Goal: Transaction & Acquisition: Purchase product/service

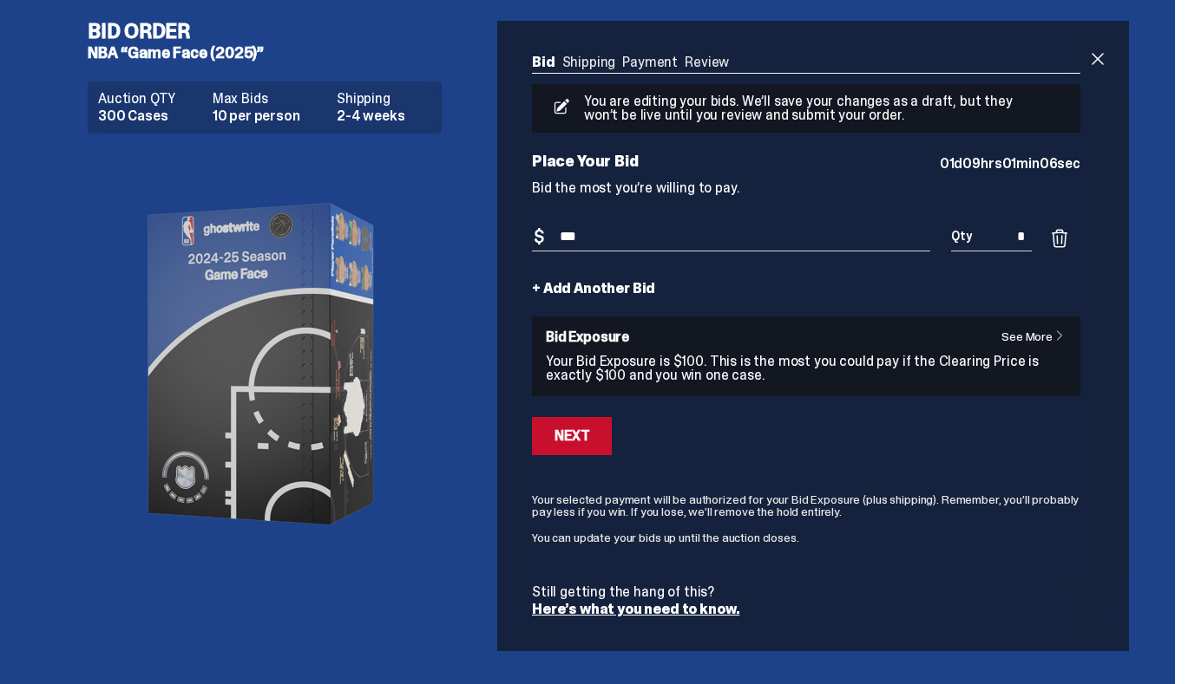
click at [600, 58] on link "Shipping" at bounding box center [589, 62] width 54 height 18
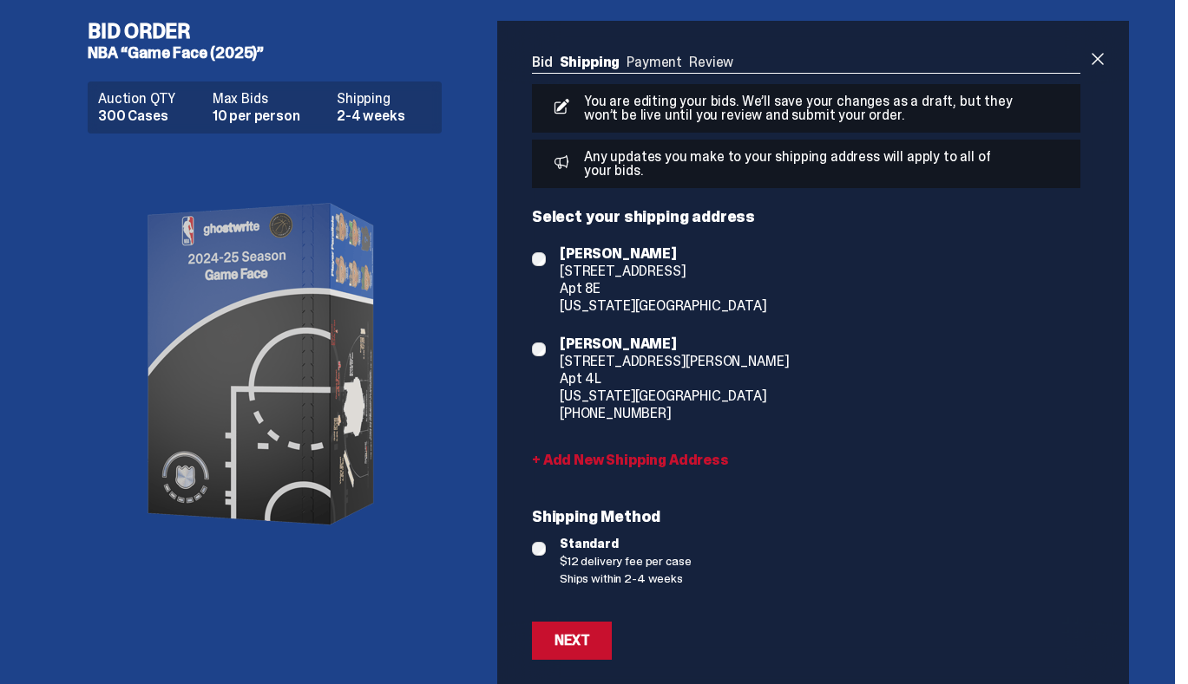
click at [660, 53] on div "Bid Shipping Payment Review Auction QTY 300 Cases Max Bids 10 per person Shippi…" at bounding box center [806, 361] width 618 height 681
click at [660, 56] on ul "Bid Shipping Payment Review" at bounding box center [806, 64] width 548 height 17
click at [660, 62] on ul "Bid Shipping Payment Review" at bounding box center [806, 64] width 548 height 17
click at [547, 67] on link "Bid" at bounding box center [542, 62] width 21 height 18
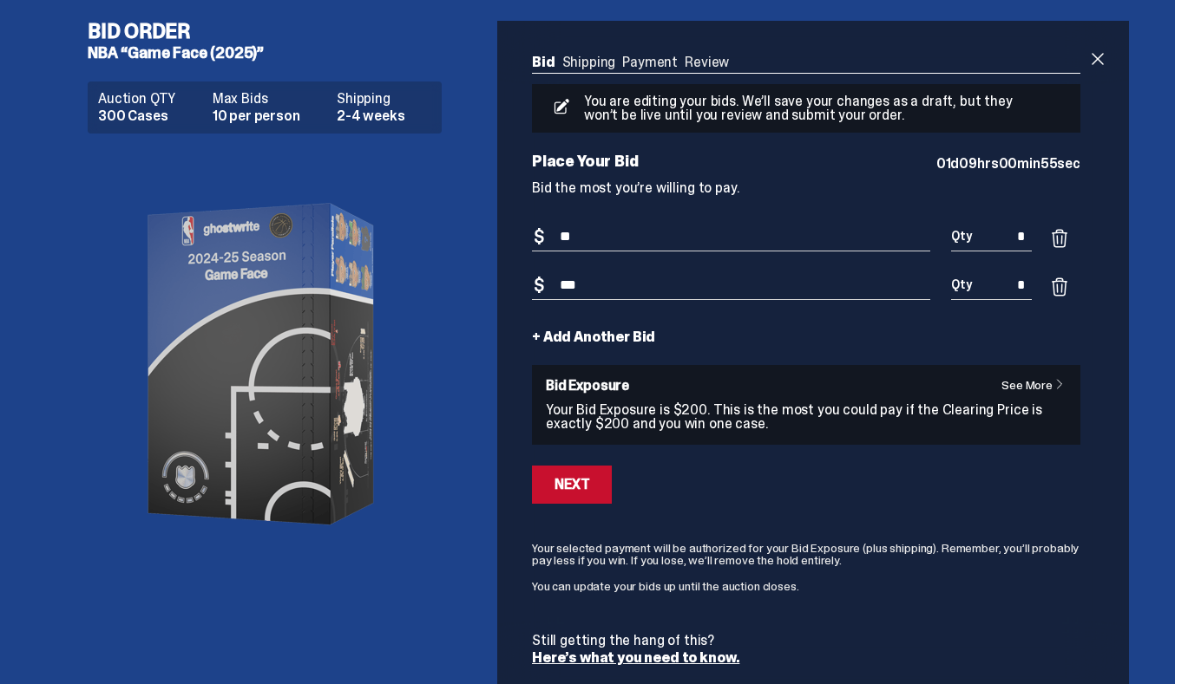
click at [582, 292] on input "***" at bounding box center [731, 286] width 398 height 29
drag, startPoint x: 574, startPoint y: 291, endPoint x: 540, endPoint y: 291, distance: 33.8
click at [540, 291] on div "Bid Amount $ ***" at bounding box center [731, 296] width 398 height 49
type input "***"
click at [686, 332] on div "+ Add Another Bid" at bounding box center [806, 338] width 548 height 14
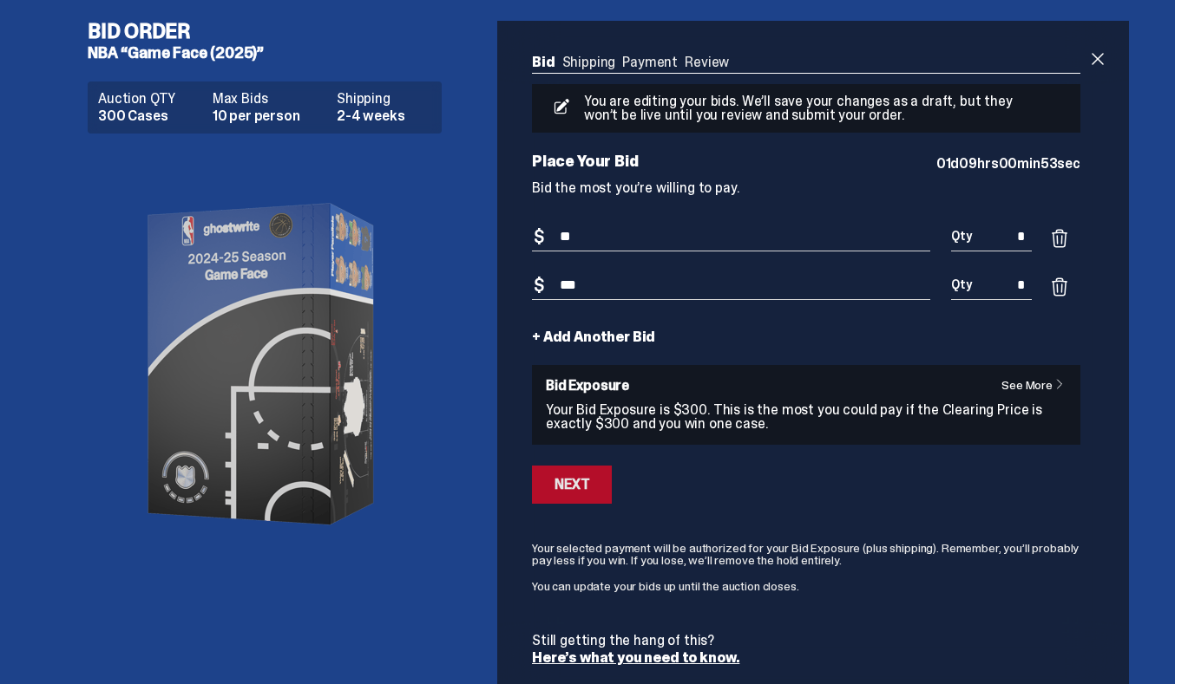
click at [605, 473] on button "Next" at bounding box center [572, 485] width 80 height 38
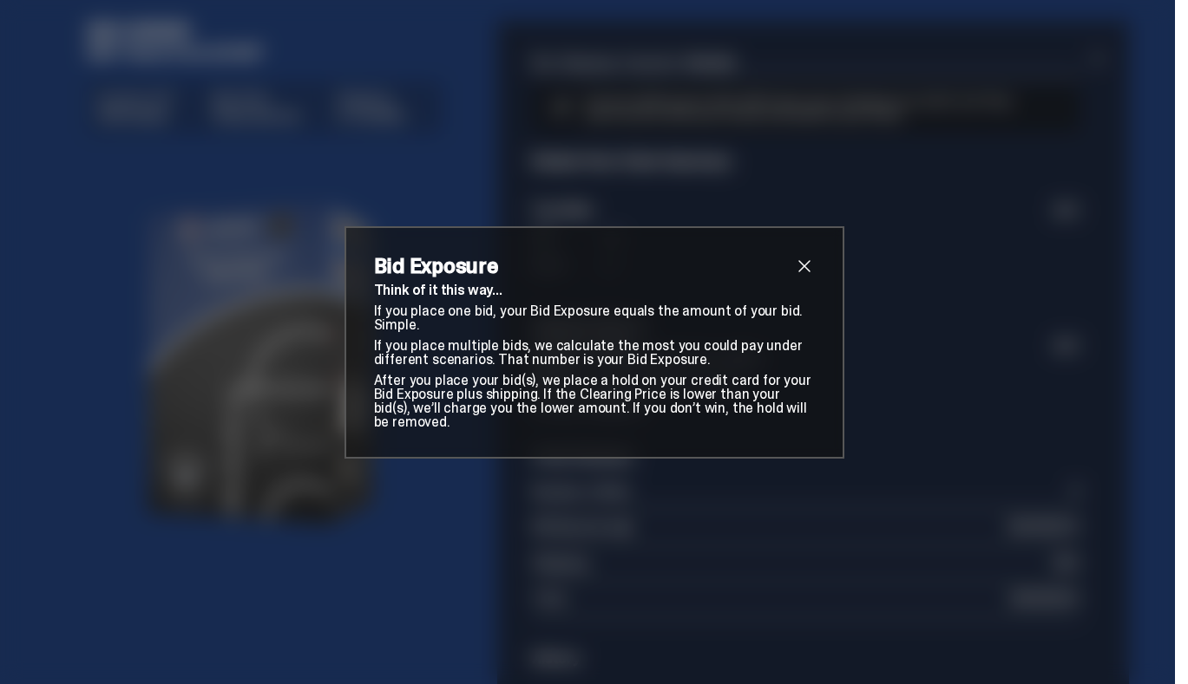
click at [816, 265] on div "Bid Exposure Think of it this way... If you place one bid, your Bid Exposure eq…" at bounding box center [594, 342] width 500 height 232
click at [815, 268] on div "Bid Exposure Think of it this way... If you place one bid, your Bid Exposure eq…" at bounding box center [594, 342] width 500 height 232
click at [798, 270] on span "close" at bounding box center [804, 266] width 21 height 21
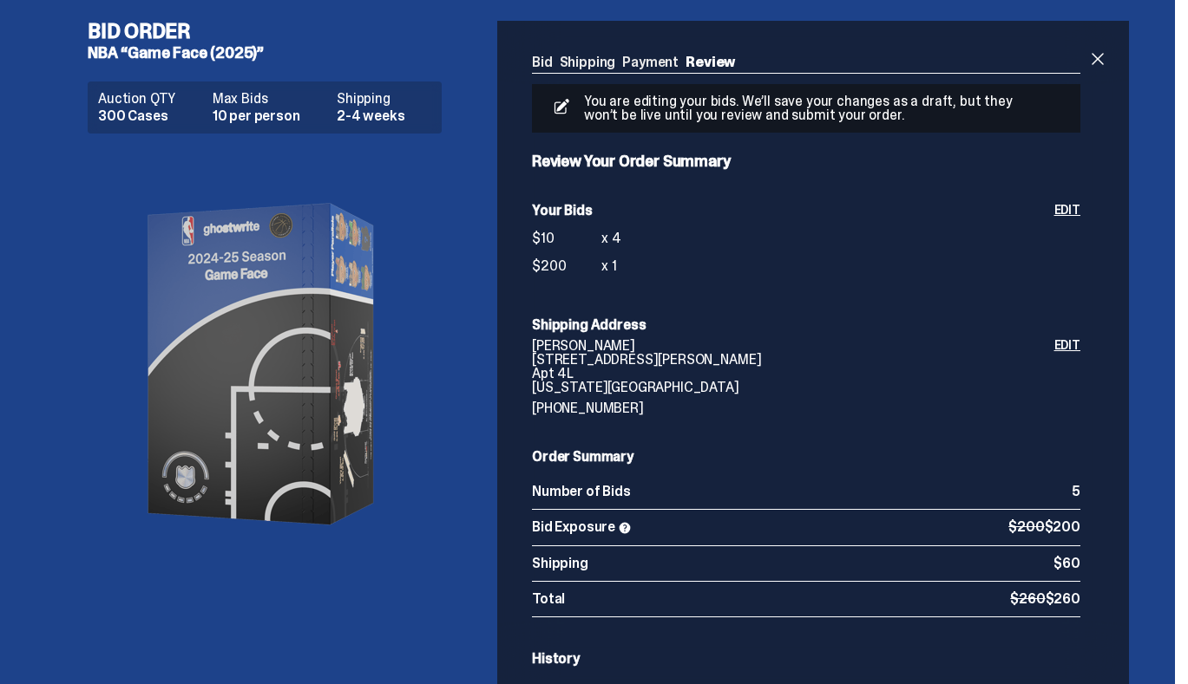
click at [660, 68] on ul "Bid Shipping Payment Review" at bounding box center [806, 64] width 548 height 17
click at [553, 59] on link "Bid" at bounding box center [542, 62] width 21 height 18
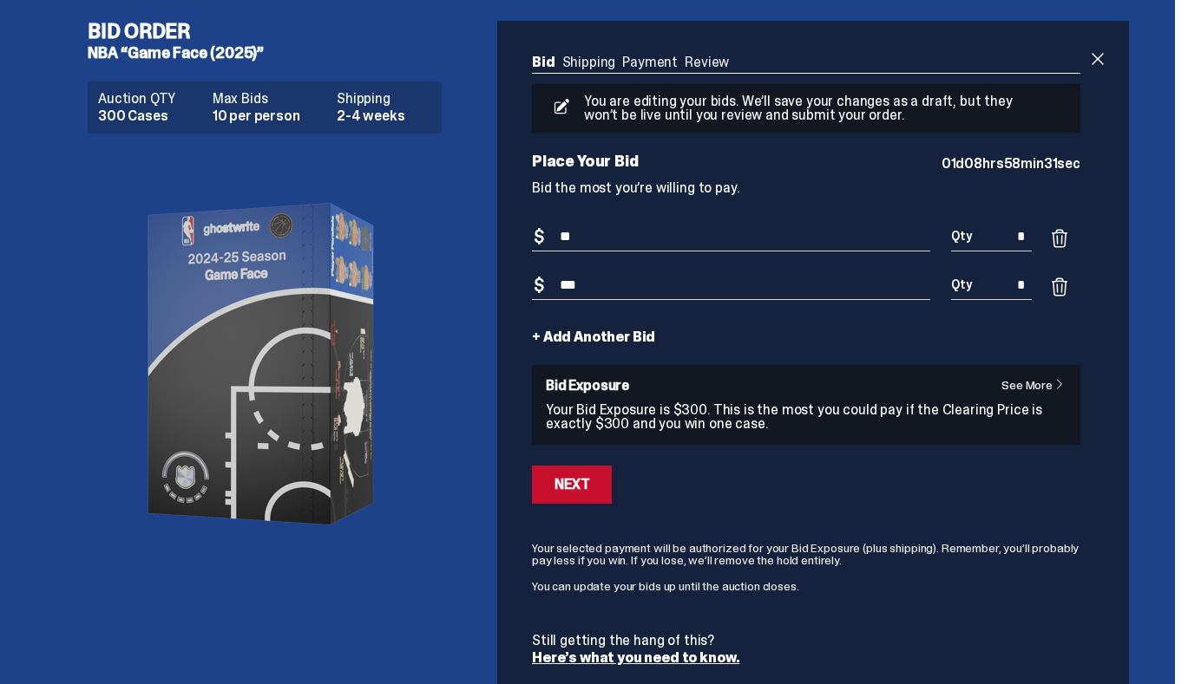
drag, startPoint x: 574, startPoint y: 284, endPoint x: 553, endPoint y: 284, distance: 20.8
click at [553, 284] on input "***" at bounding box center [731, 286] width 398 height 29
type input "***"
click at [1091, 61] on div "Bid Shipping Payment Review Auction QTY 300 Cases Max Bids 10 per person Shippi…" at bounding box center [806, 360] width 618 height 679
click at [1096, 61] on span at bounding box center [1097, 59] width 21 height 21
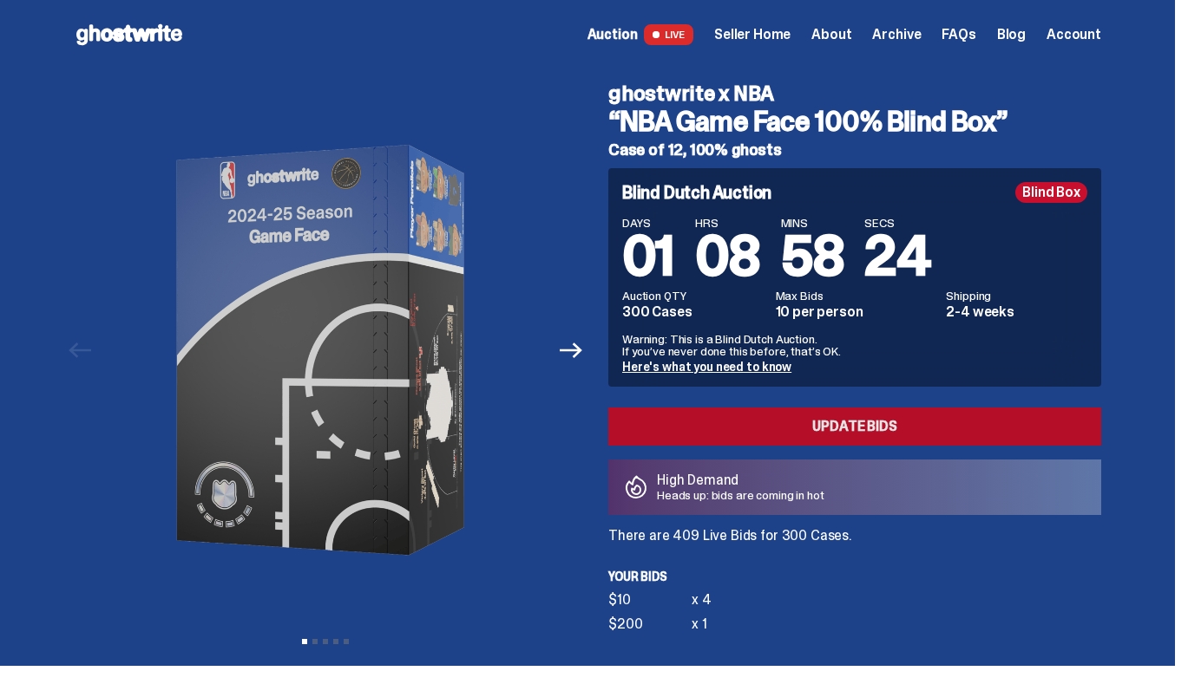
click at [809, 434] on link "Update Bids" at bounding box center [854, 427] width 493 height 38
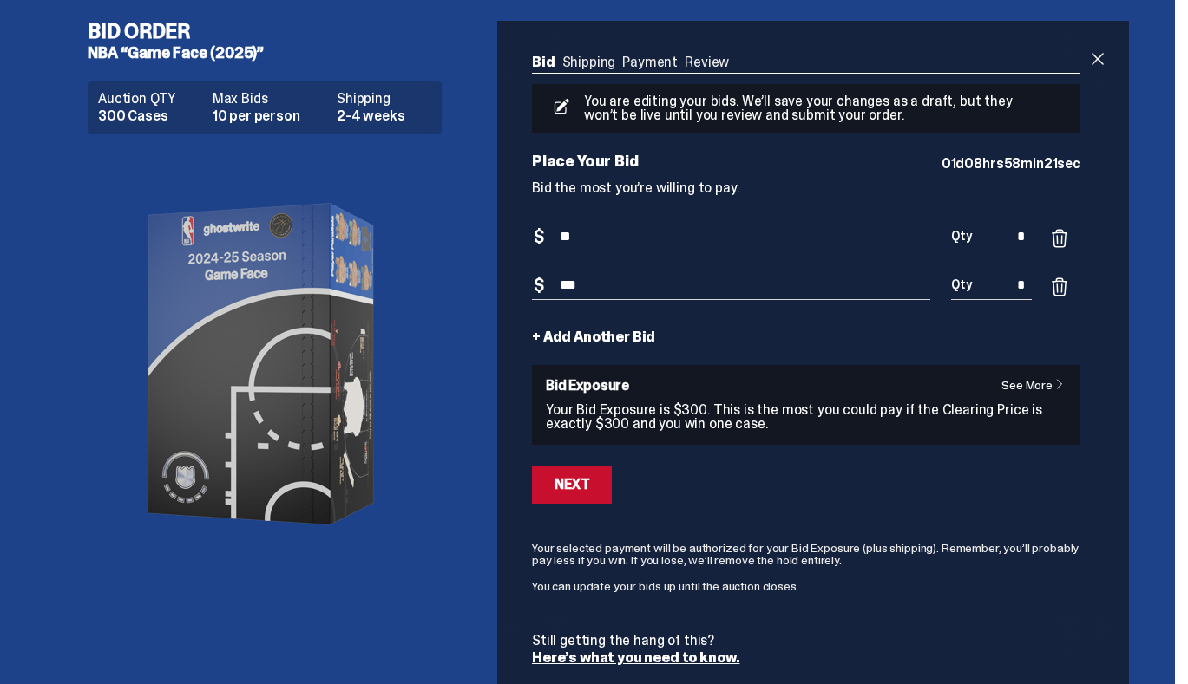
click at [599, 331] on link "+ Add Another Bid" at bounding box center [593, 338] width 123 height 14
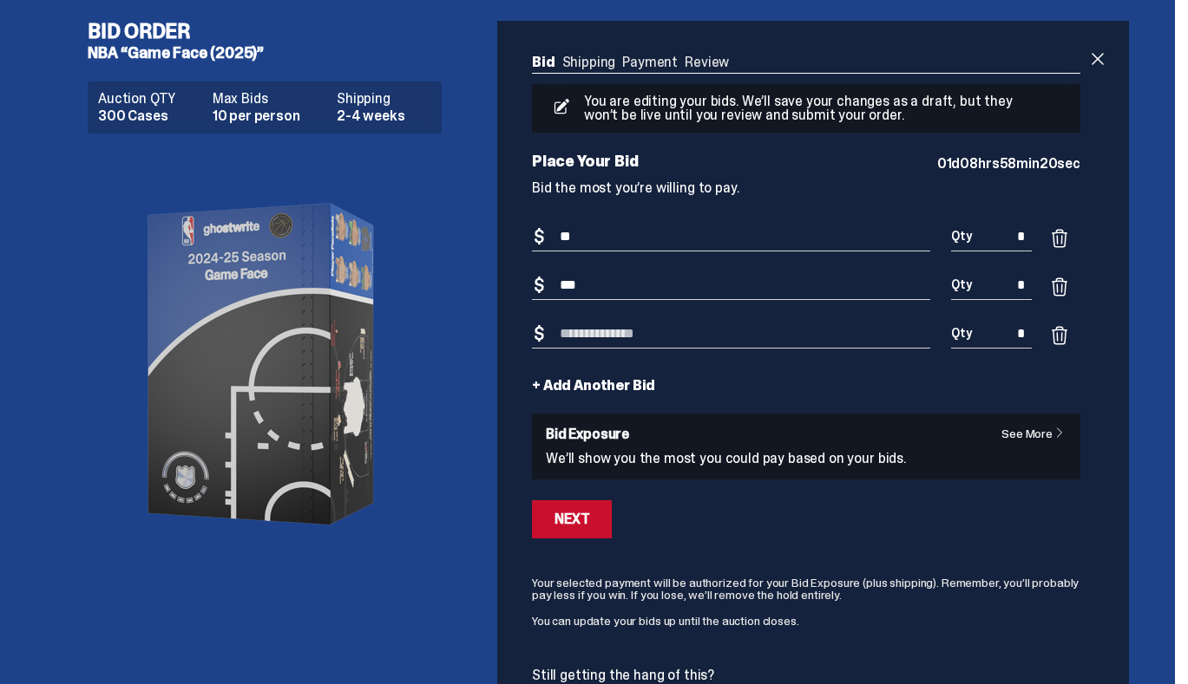
click at [610, 337] on input "Bid Amount" at bounding box center [731, 334] width 398 height 29
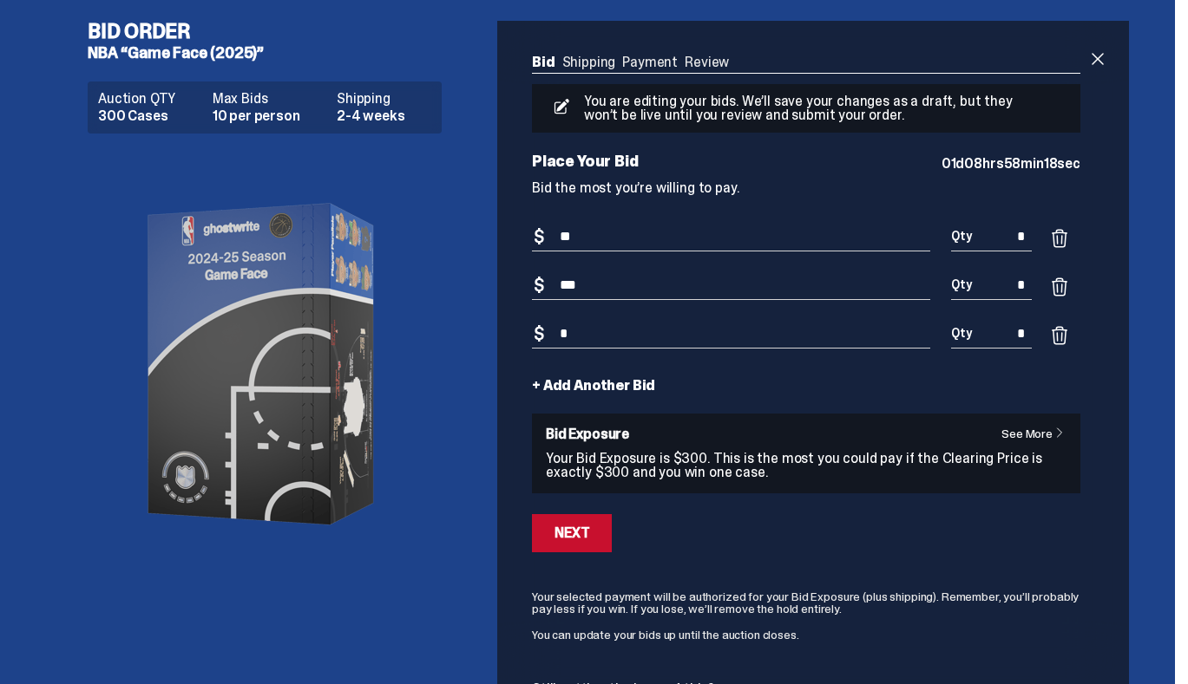
type input "*"
drag, startPoint x: 1034, startPoint y: 330, endPoint x: 1017, endPoint y: 330, distance: 17.4
click at [1017, 330] on input "*" at bounding box center [991, 334] width 81 height 29
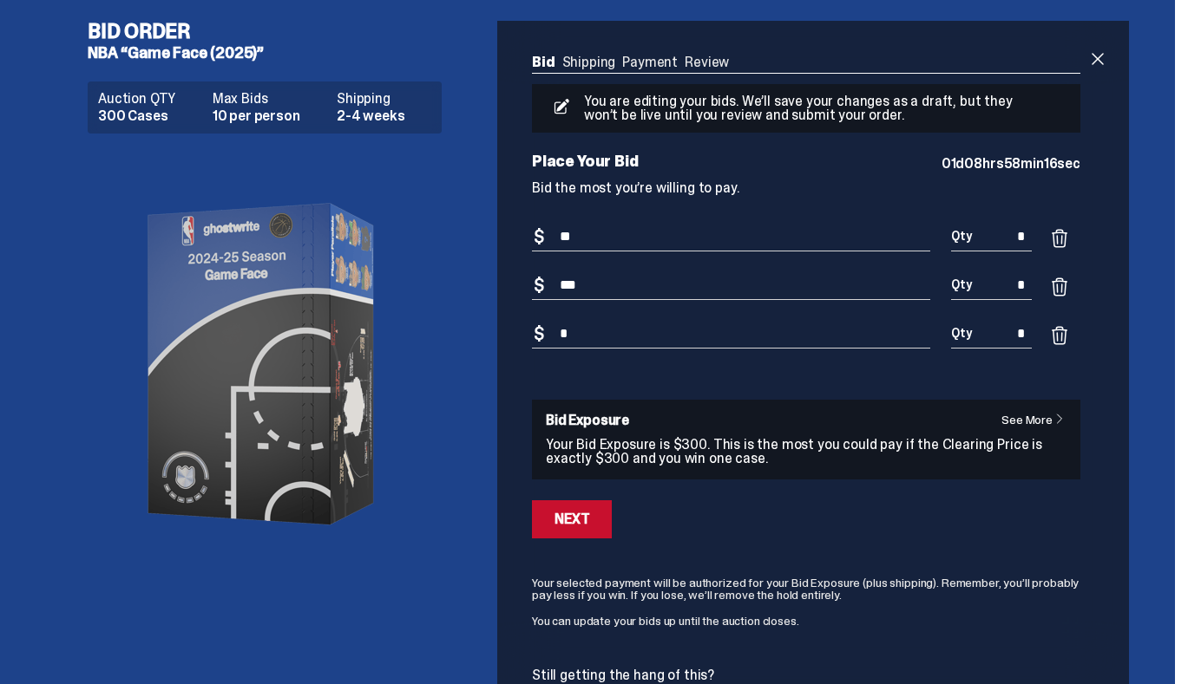
type input "*"
click at [652, 542] on form "Bid Amount $ ** Bid Quantity Qty * Bid Amount $ *** Bid Quantity Qty * Bid Amou…" at bounding box center [806, 461] width 548 height 477
click at [588, 518] on div "Next" at bounding box center [571, 520] width 35 height 14
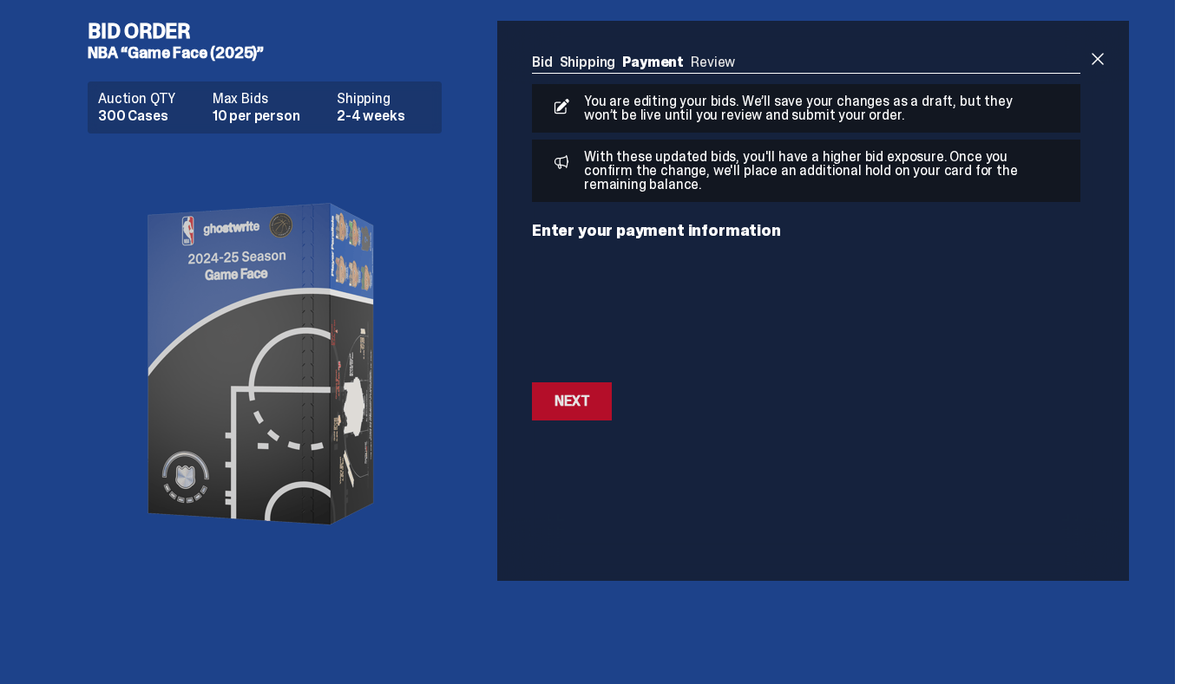
click at [598, 409] on button "Next Next" at bounding box center [572, 402] width 80 height 38
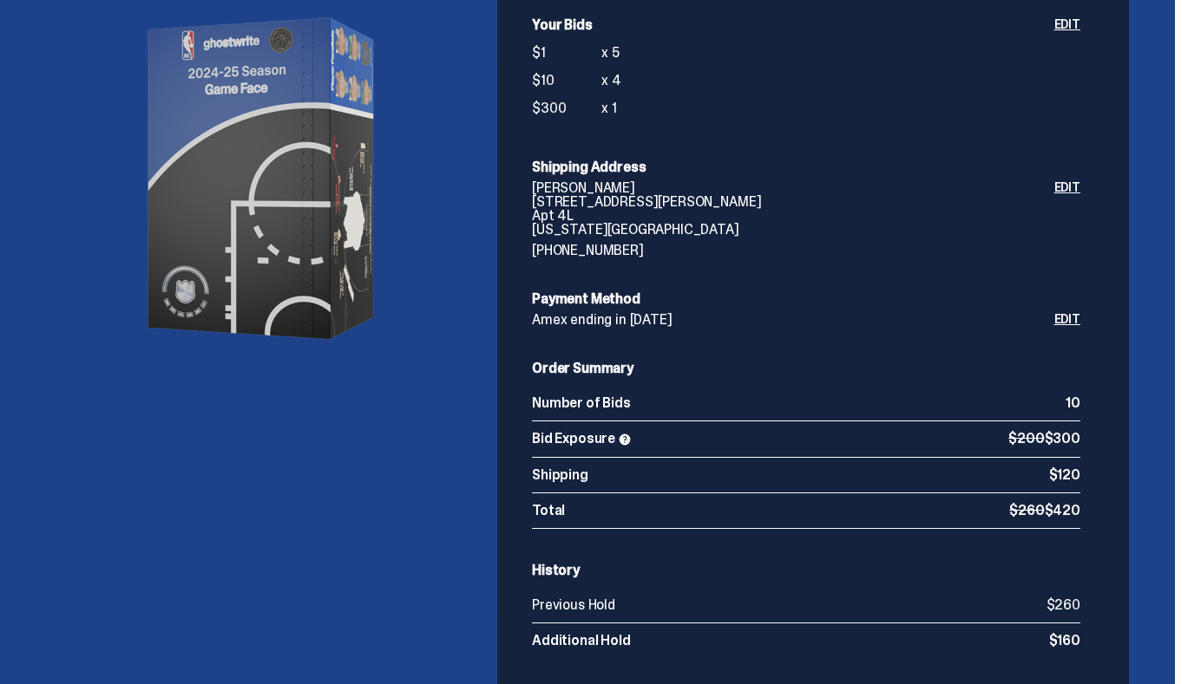
scroll to position [420, 0]
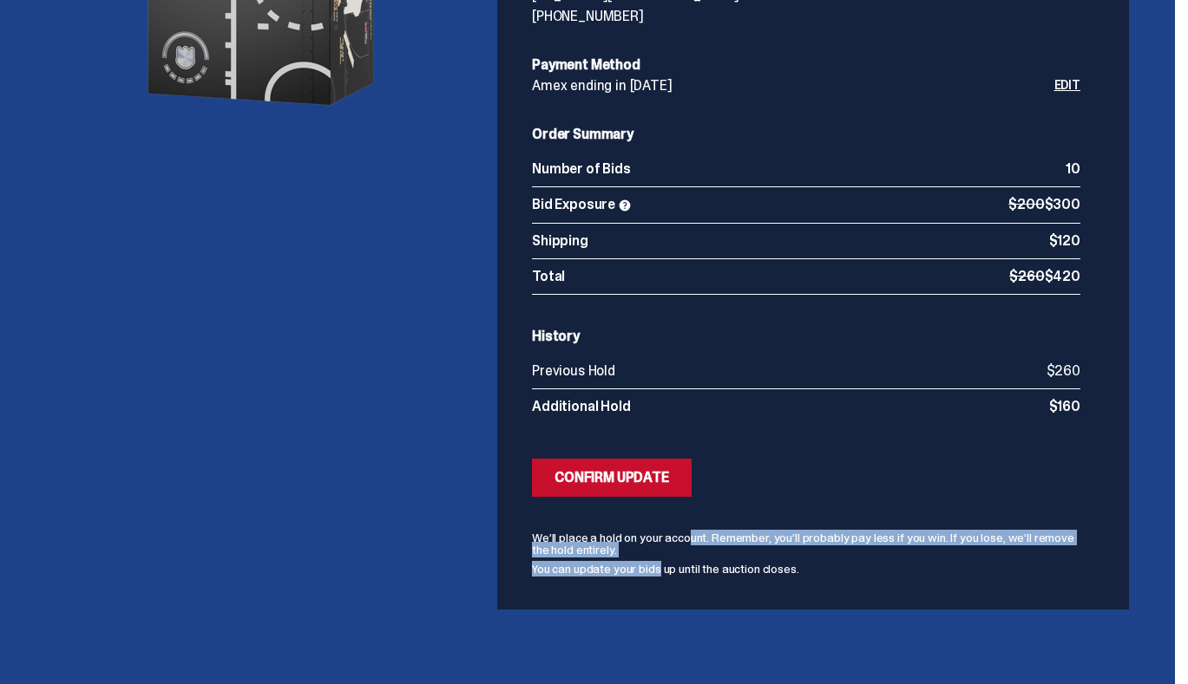
drag, startPoint x: 668, startPoint y: 539, endPoint x: 668, endPoint y: 566, distance: 26.9
click at [668, 566] on div "You are editing your bids. We’ll save your changes as a draft, but they won’t b…" at bounding box center [806, 119] width 548 height 911
click at [668, 566] on p "You can update your bids up until the auction closes." at bounding box center [806, 569] width 548 height 12
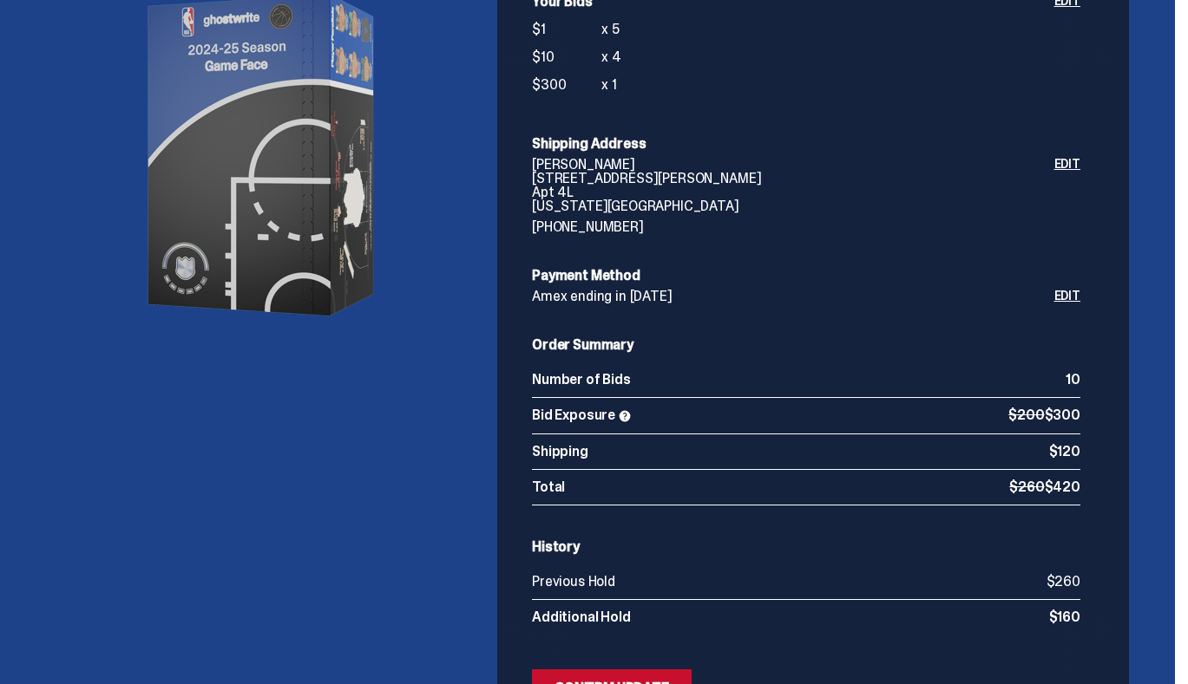
scroll to position [238, 0]
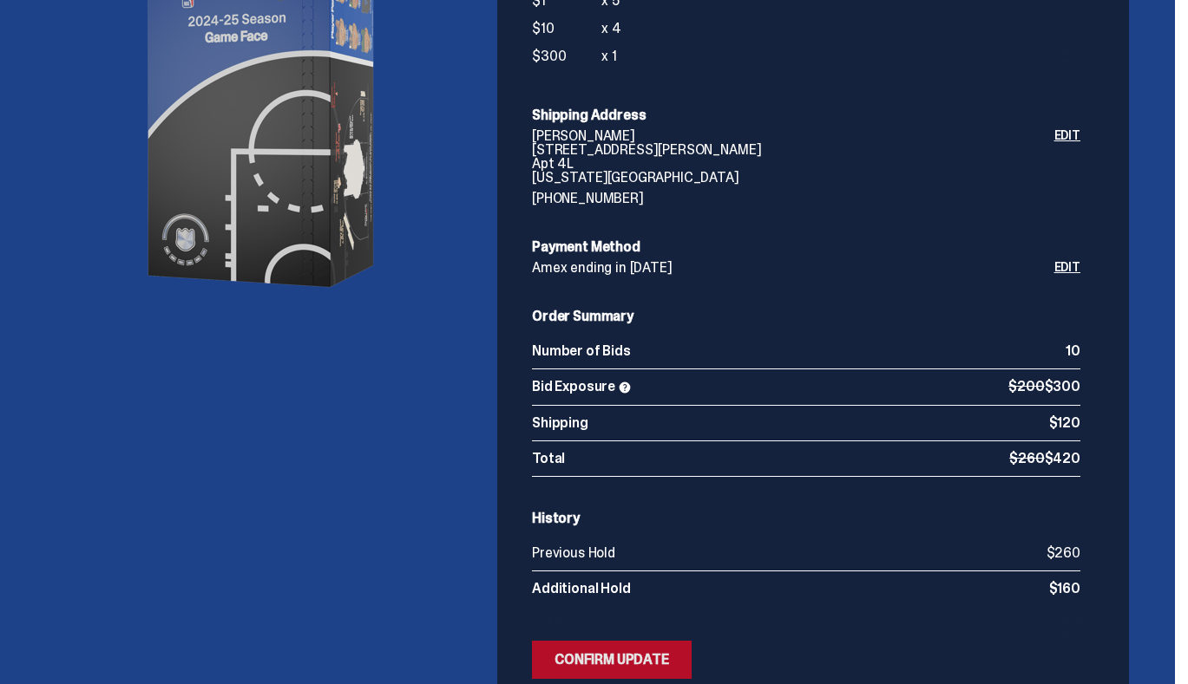
click at [634, 667] on div "Confirm Update" at bounding box center [611, 660] width 115 height 14
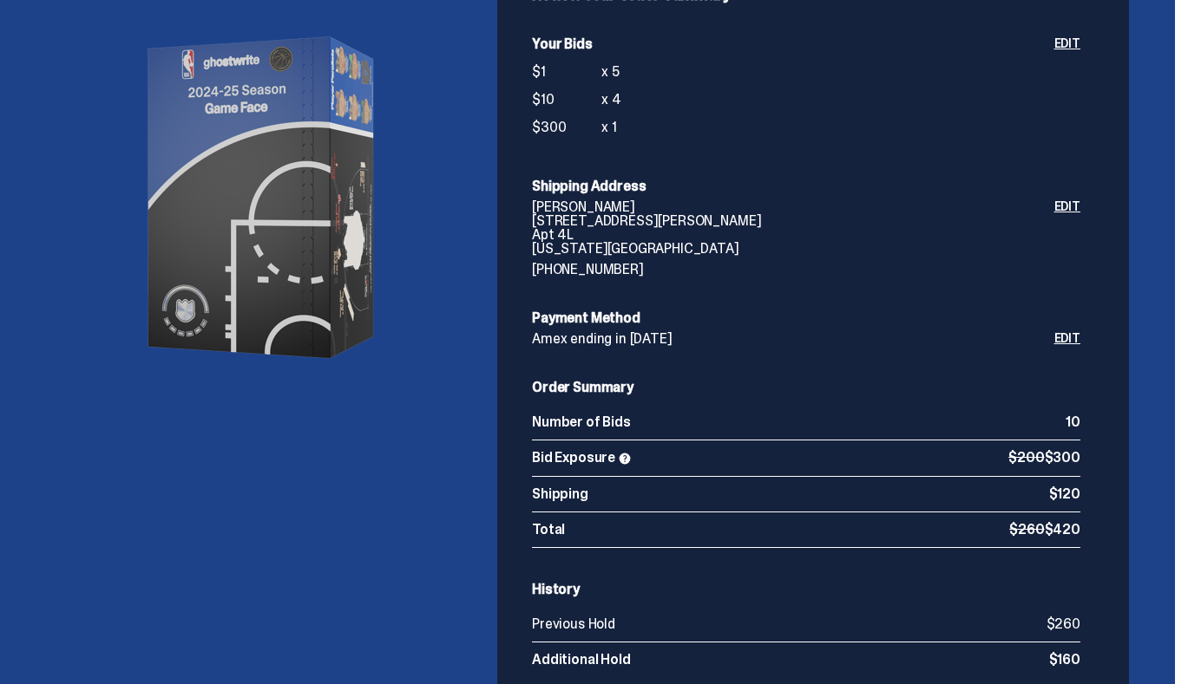
scroll to position [145, 0]
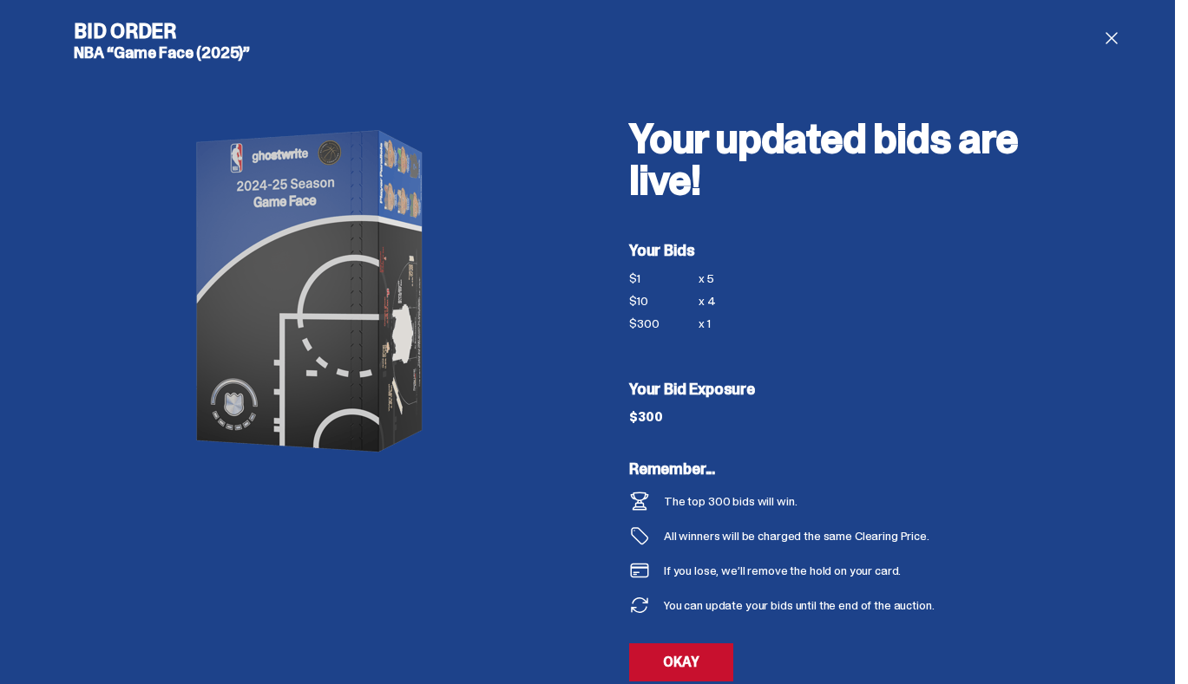
scroll to position [32, 0]
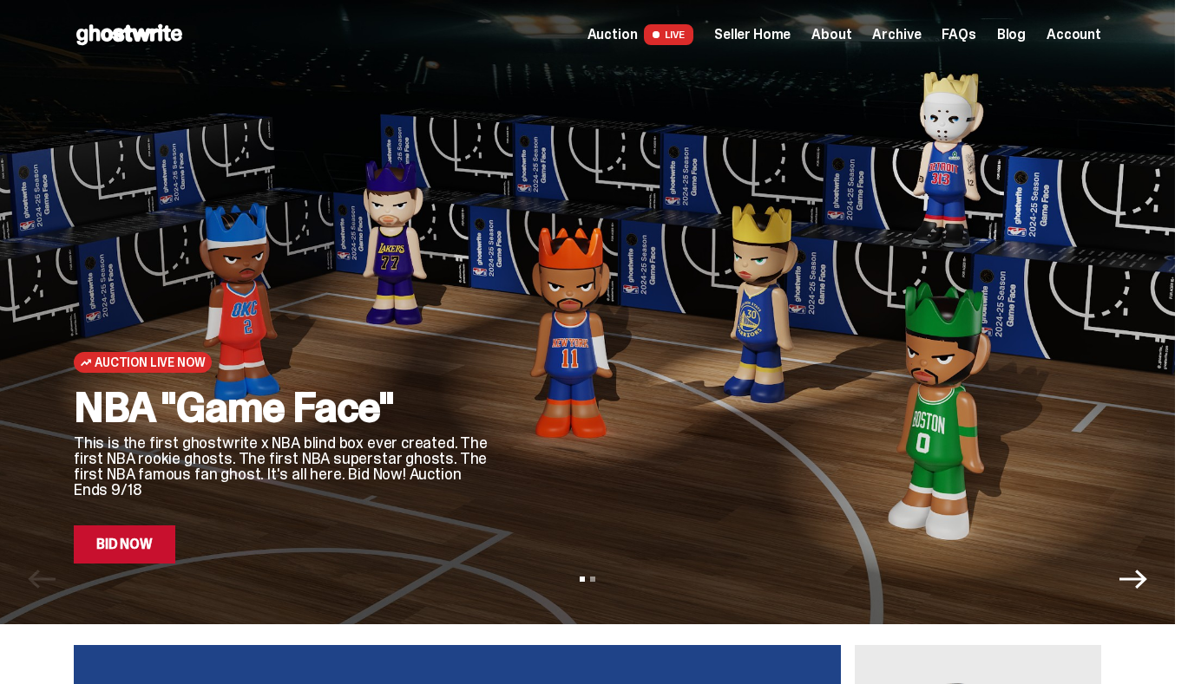
click at [146, 534] on link "Bid Now" at bounding box center [125, 545] width 102 height 38
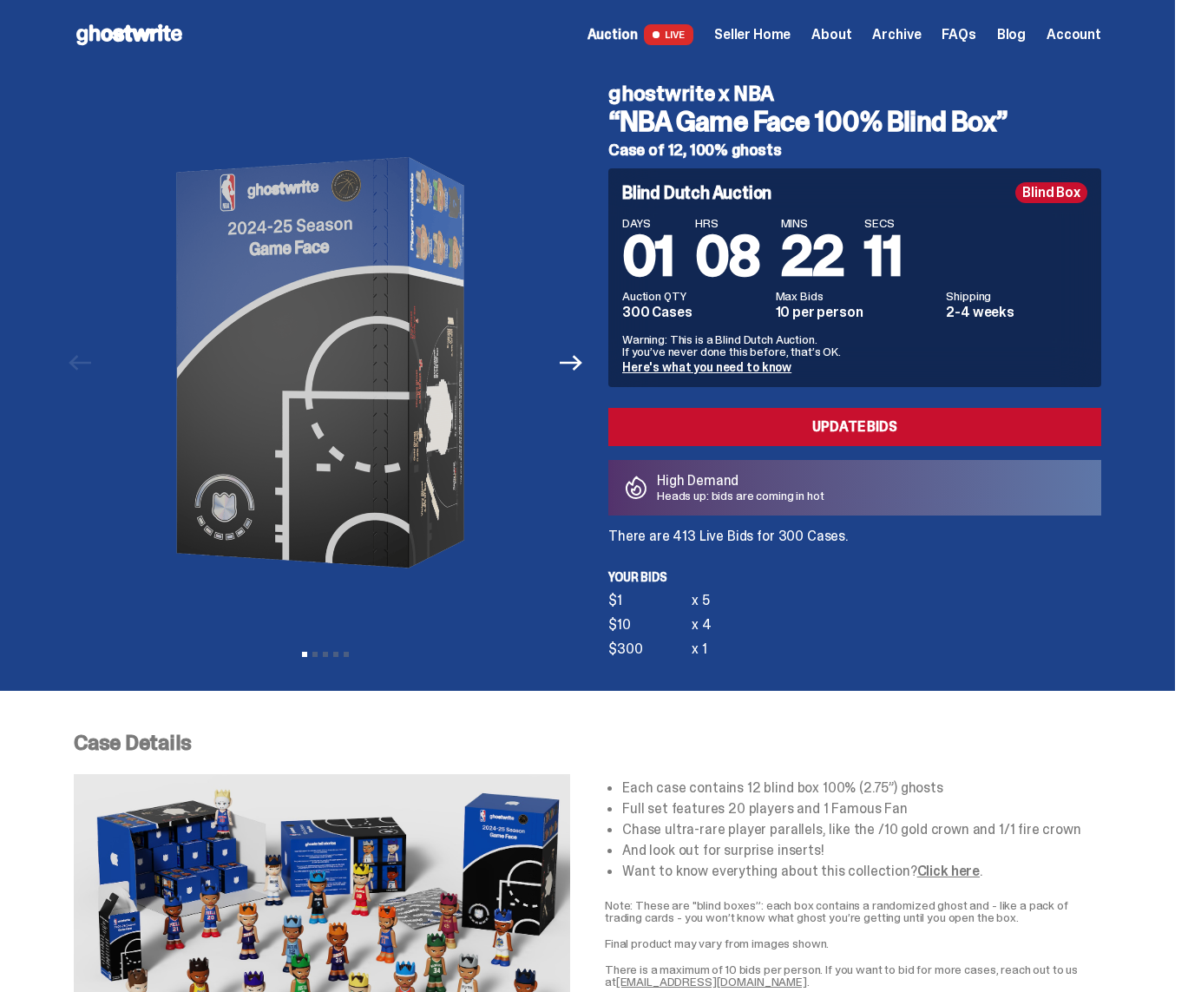
click at [721, 493] on p "Heads up: bids are coming in hot" at bounding box center [740, 495] width 167 height 12
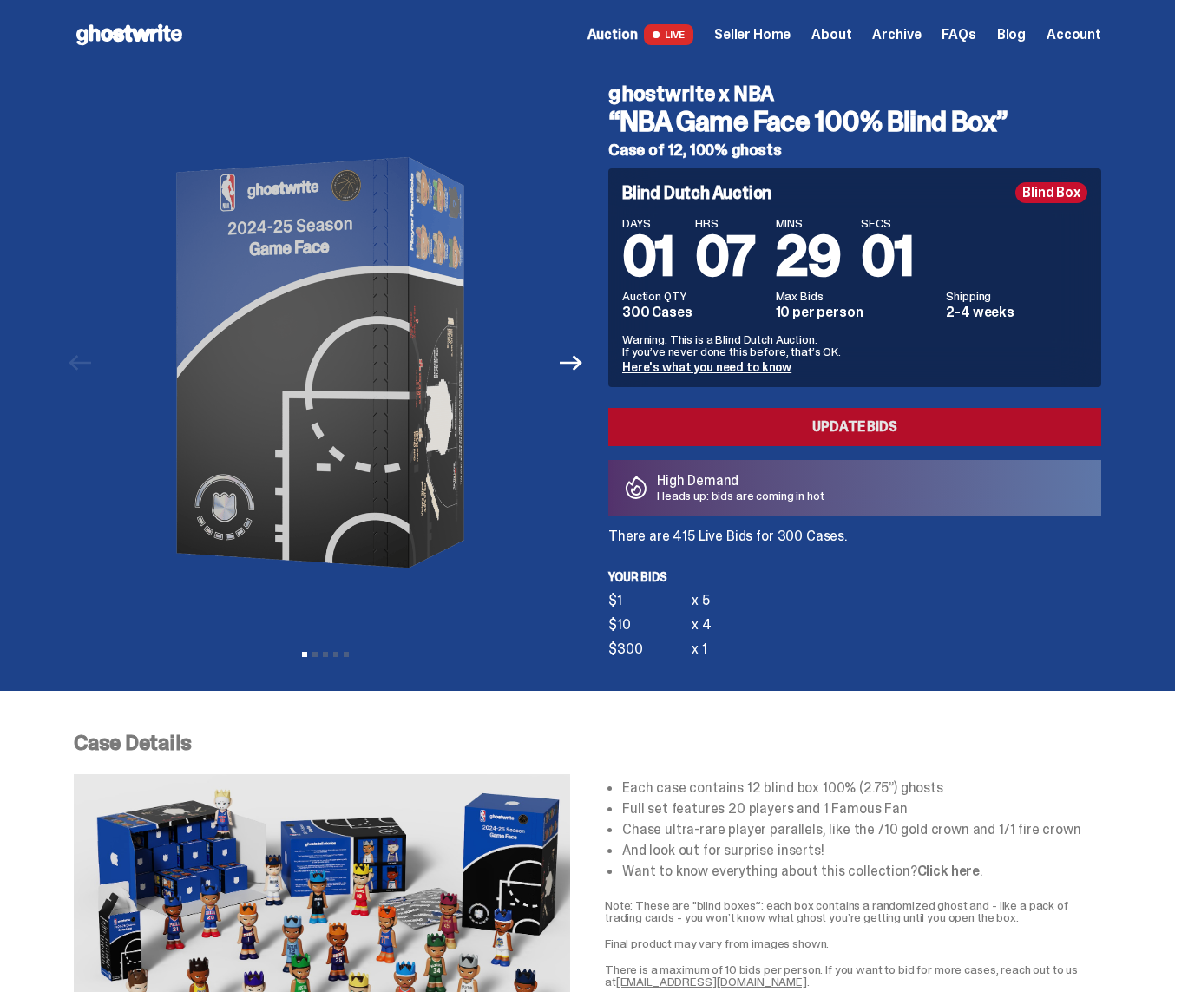
click at [796, 417] on link "Update Bids" at bounding box center [854, 427] width 493 height 38
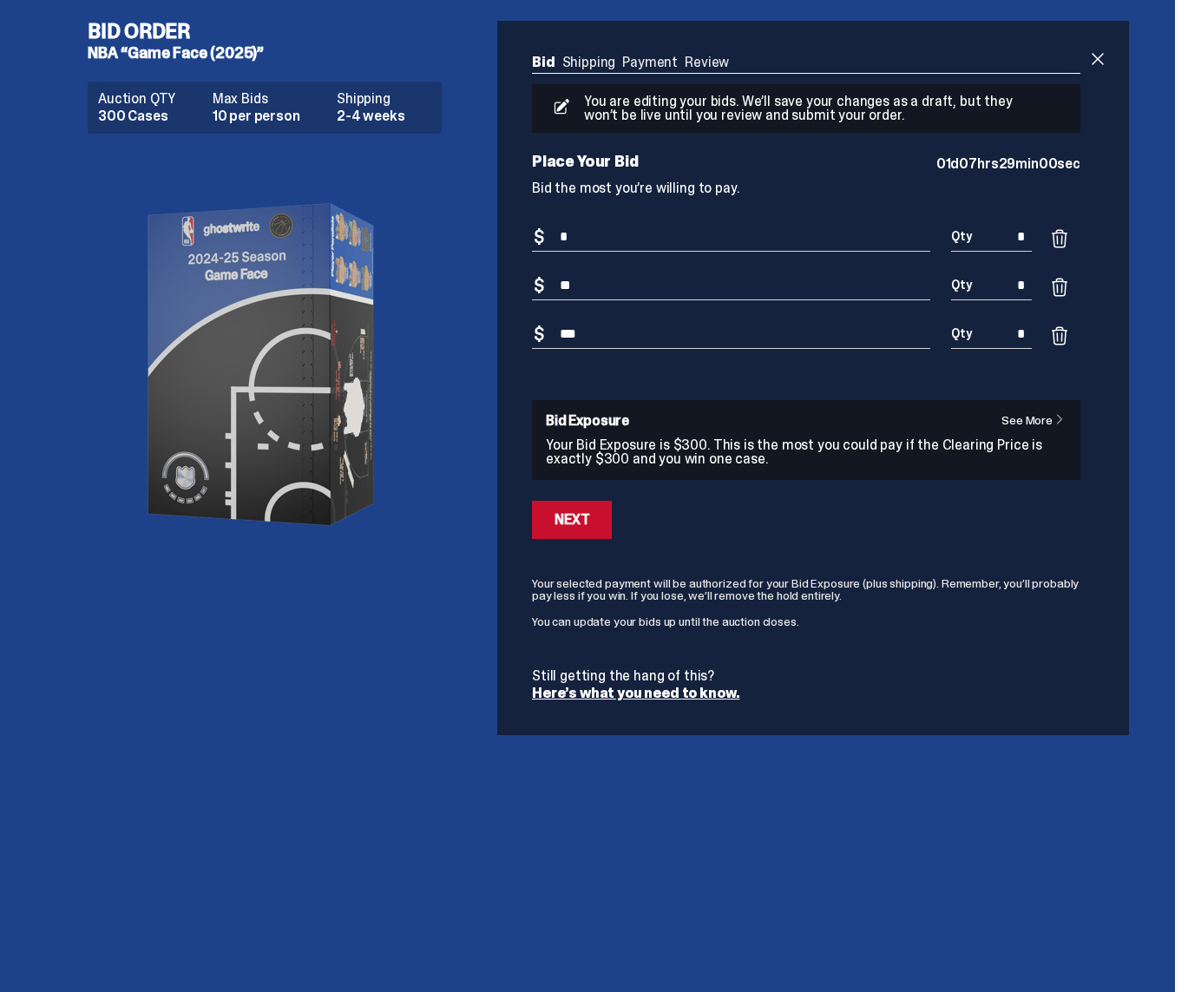
click at [771, 442] on p "Your Bid Exposure is $300. This is the most you could pay if the Clearing Price…" at bounding box center [806, 452] width 521 height 28
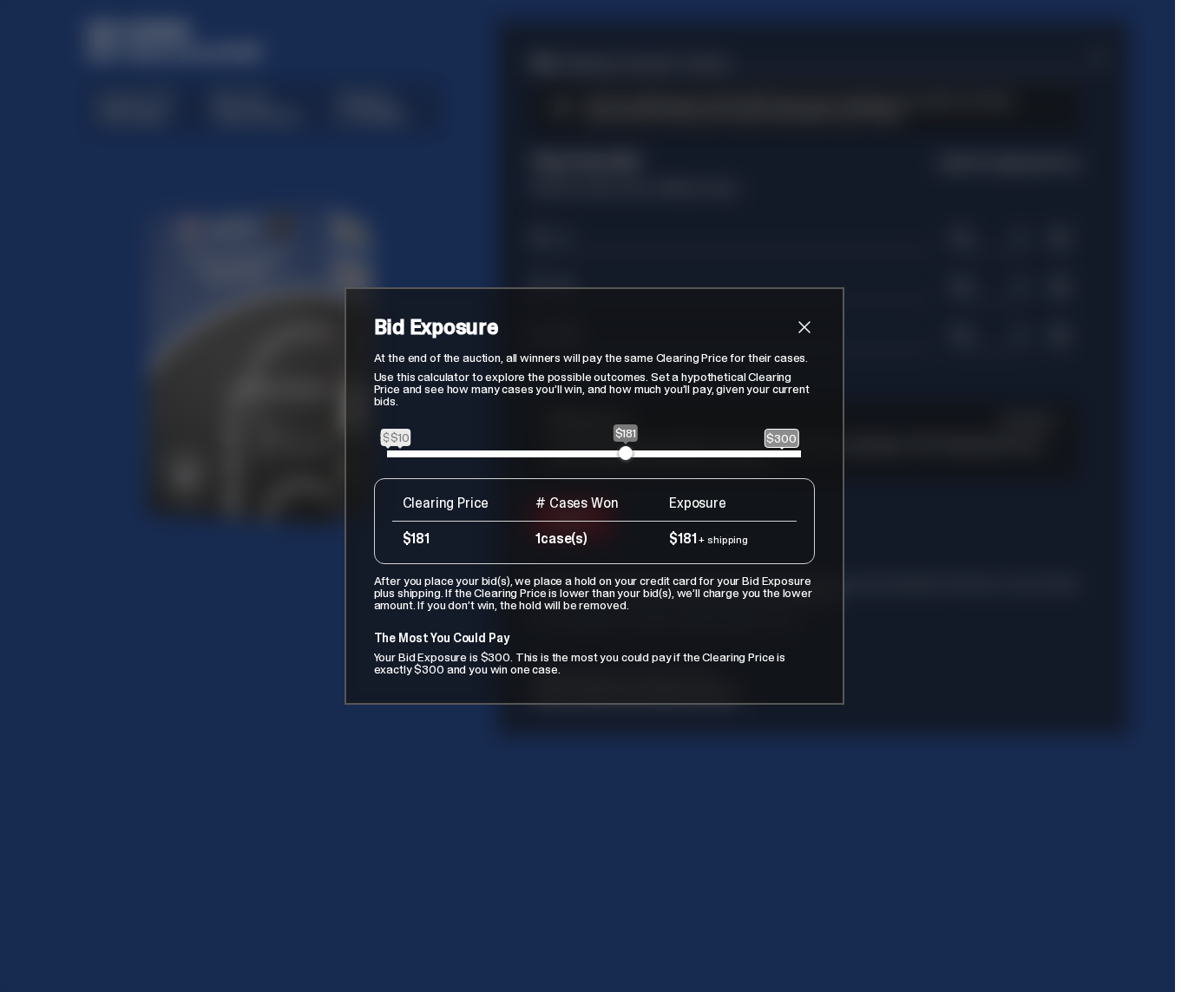
drag, startPoint x: 377, startPoint y: 656, endPoint x: 610, endPoint y: 665, distance: 233.6
click at [613, 670] on p "Your Bid Exposure is $300. This is the most you could pay if the Clearing Price…" at bounding box center [594, 663] width 441 height 24
copy p "our Bid Exposure is $300. This is the most you could pay if the Clearing Price …"
click at [809, 329] on span "close" at bounding box center [804, 327] width 21 height 21
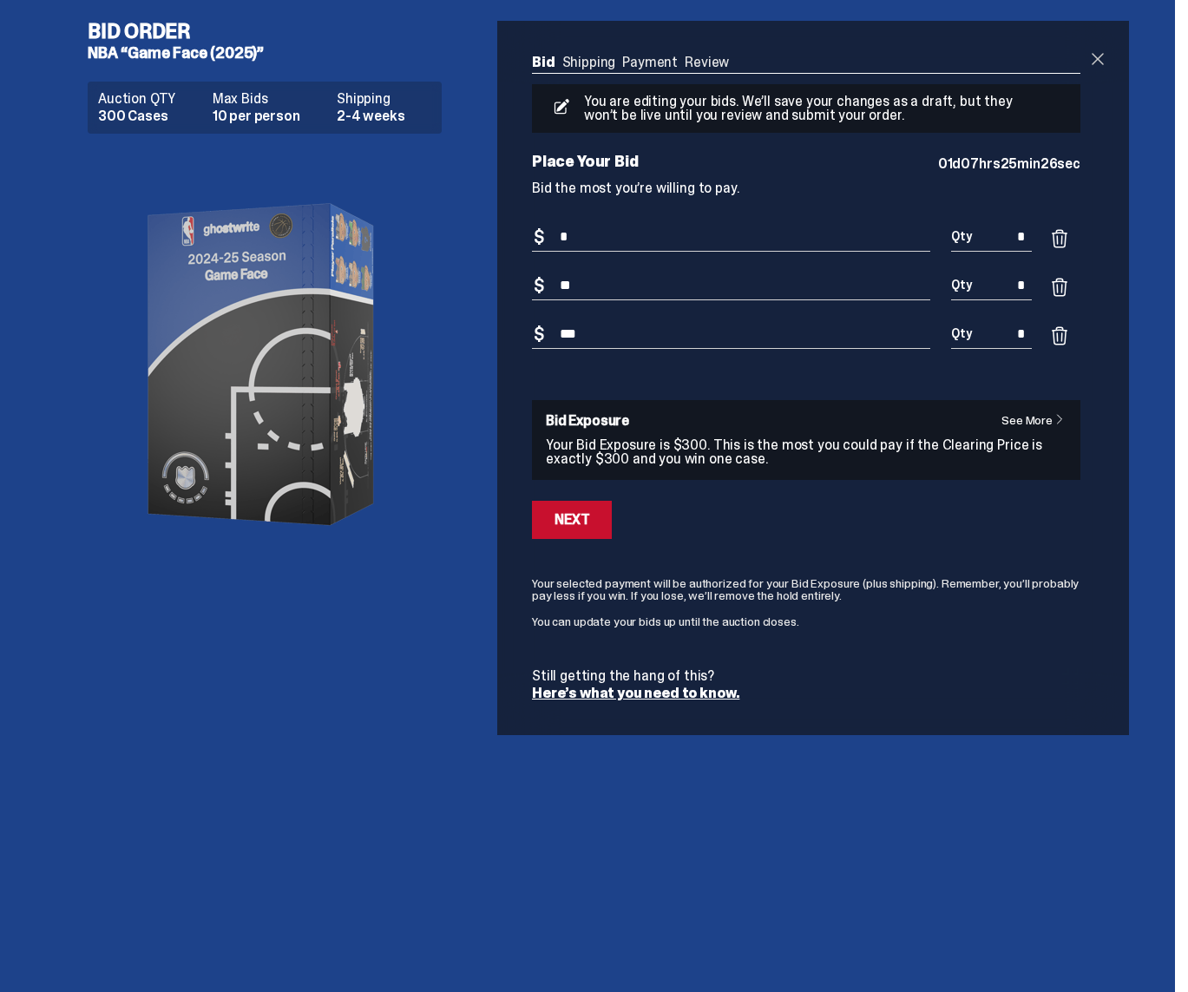
click at [1102, 62] on span at bounding box center [1097, 59] width 21 height 21
